Goal: Information Seeking & Learning: Learn about a topic

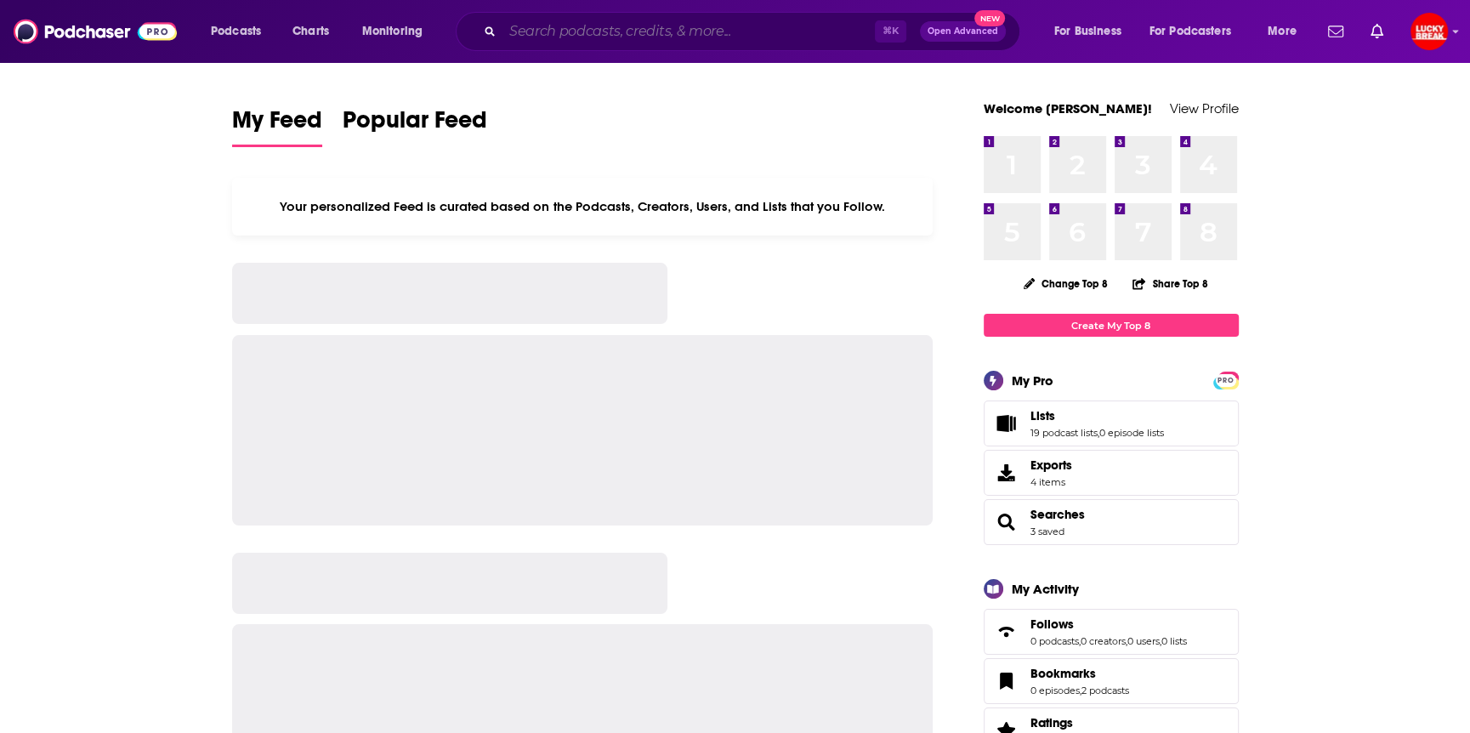
click at [624, 33] on input "Search podcasts, credits, & more..." at bounding box center [688, 31] width 372 height 27
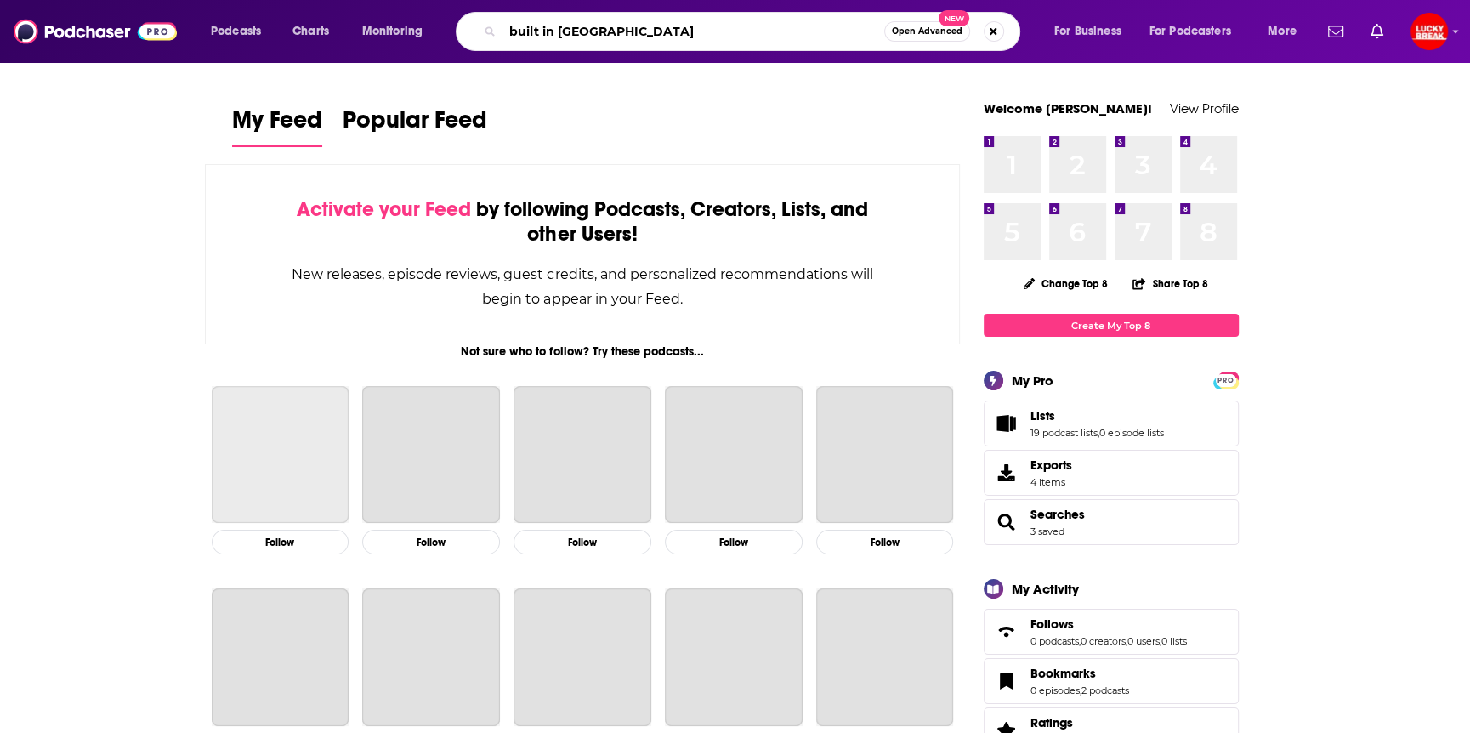
type input "built in [GEOGRAPHIC_DATA]"
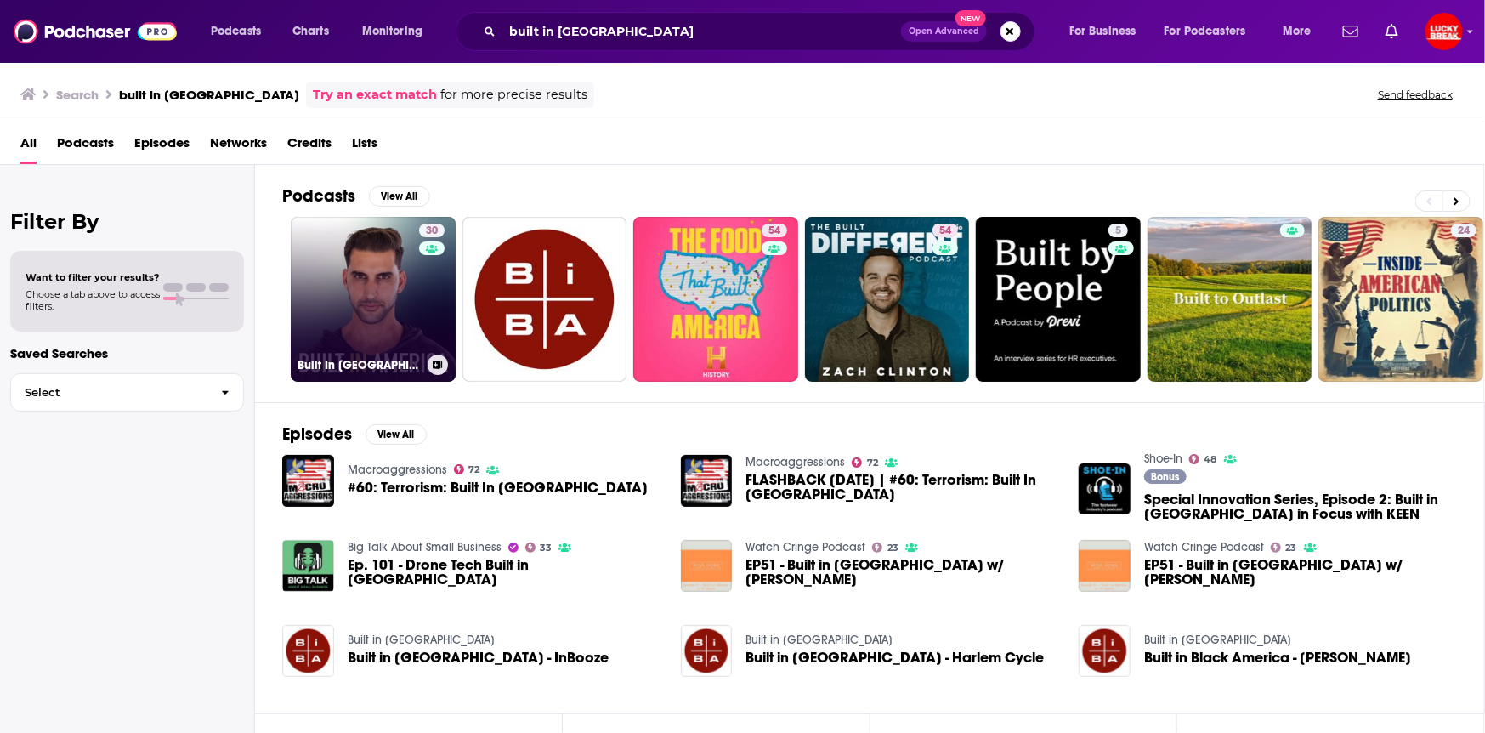
click at [343, 298] on link "30 Built In [GEOGRAPHIC_DATA]" at bounding box center [373, 299] width 165 height 165
